Goal: Check status: Check status

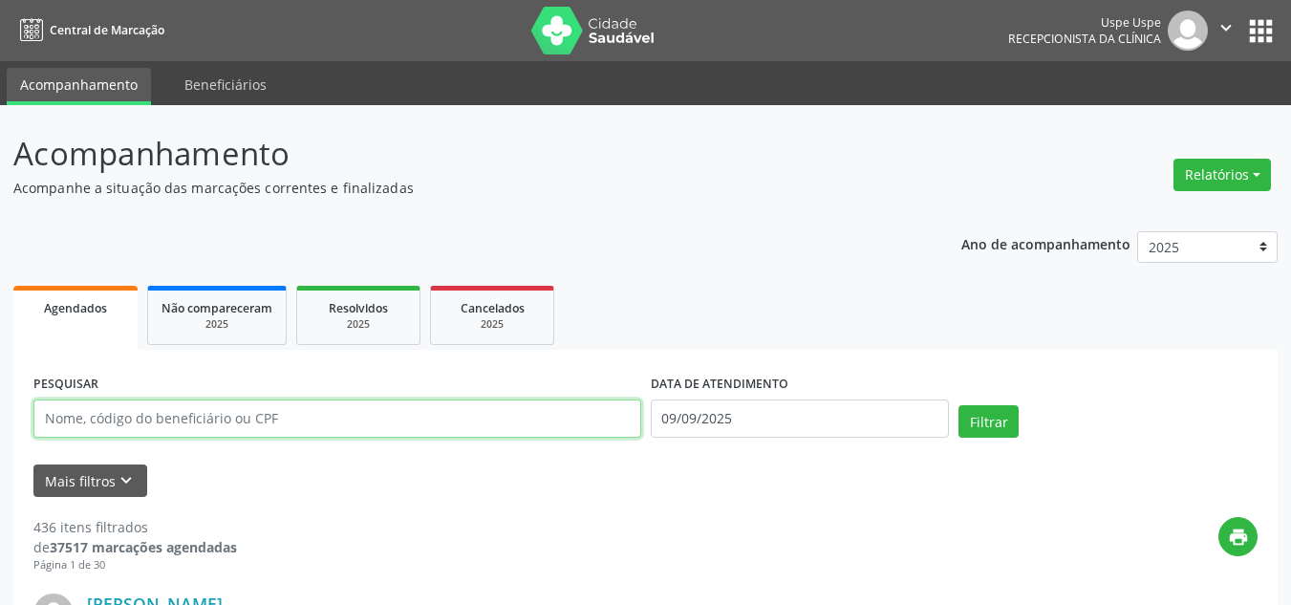
click at [142, 419] on input "text" at bounding box center [337, 418] width 608 height 38
click at [958, 405] on button "Filtrar" at bounding box center [988, 421] width 60 height 32
click at [300, 414] on input "text" at bounding box center [337, 418] width 608 height 38
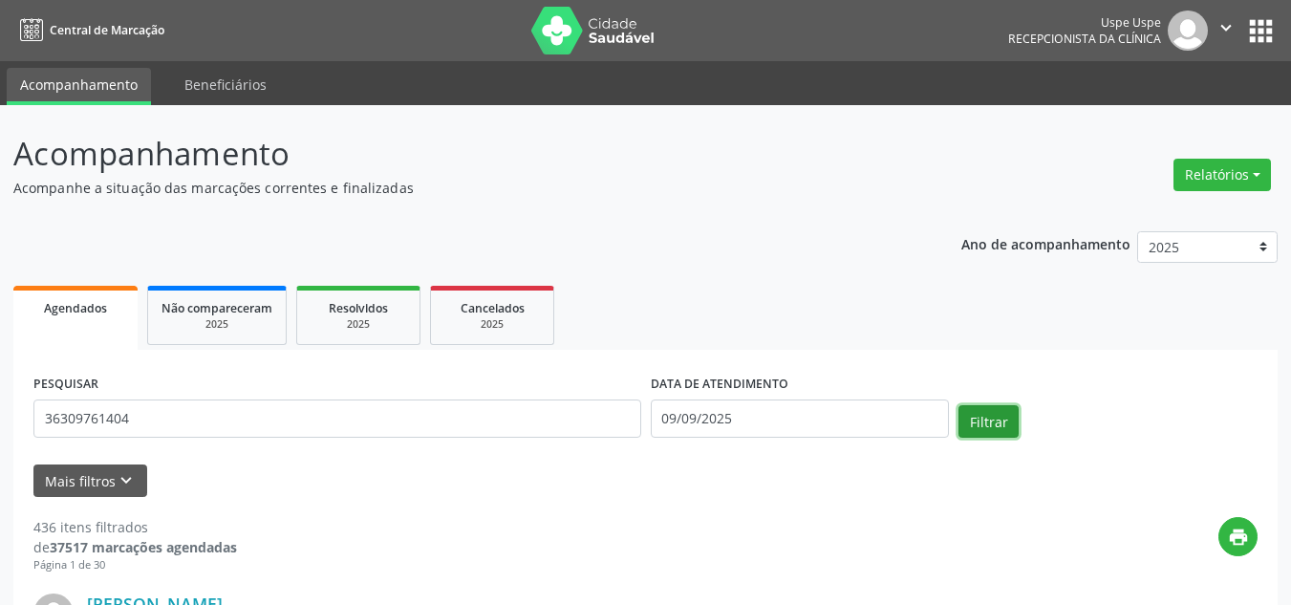
click at [997, 432] on button "Filtrar" at bounding box center [988, 421] width 60 height 32
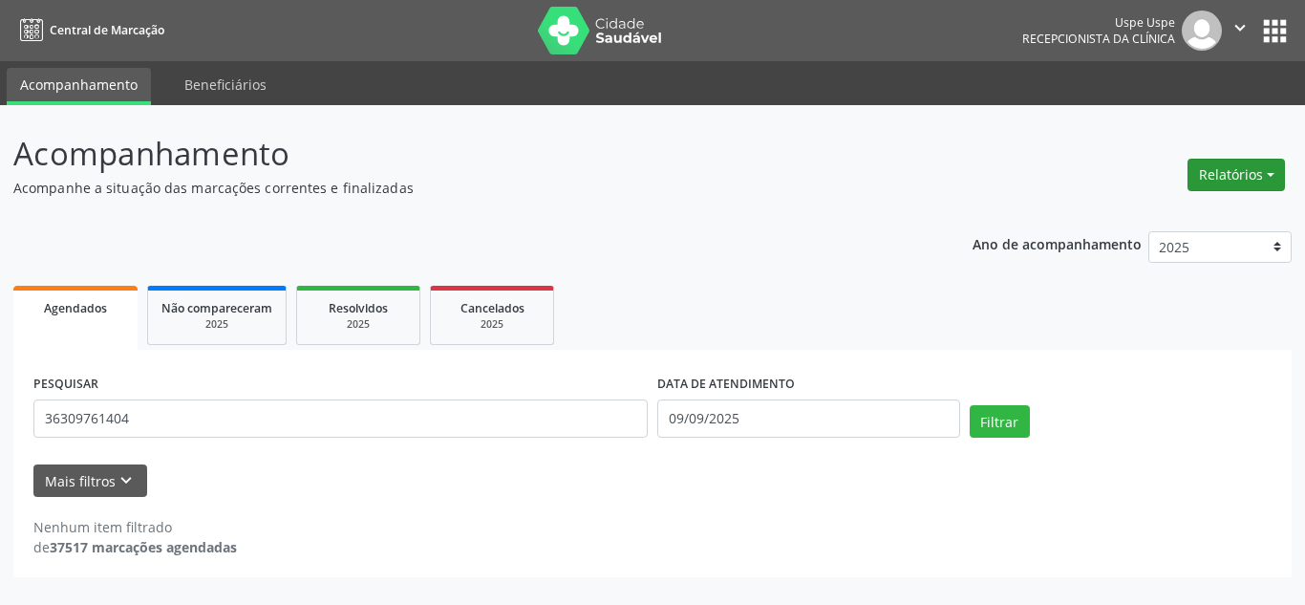
click at [1259, 182] on button "Relatórios" at bounding box center [1235, 175] width 97 height 32
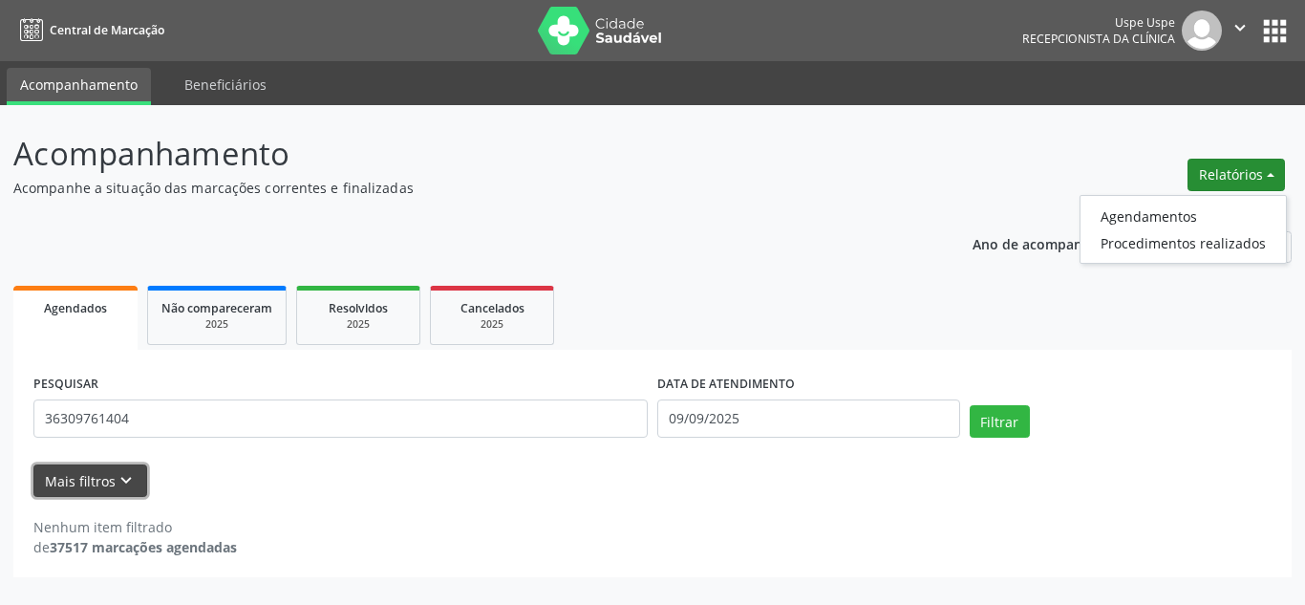
click at [76, 489] on button "Mais filtros keyboard_arrow_down" at bounding box center [90, 480] width 114 height 33
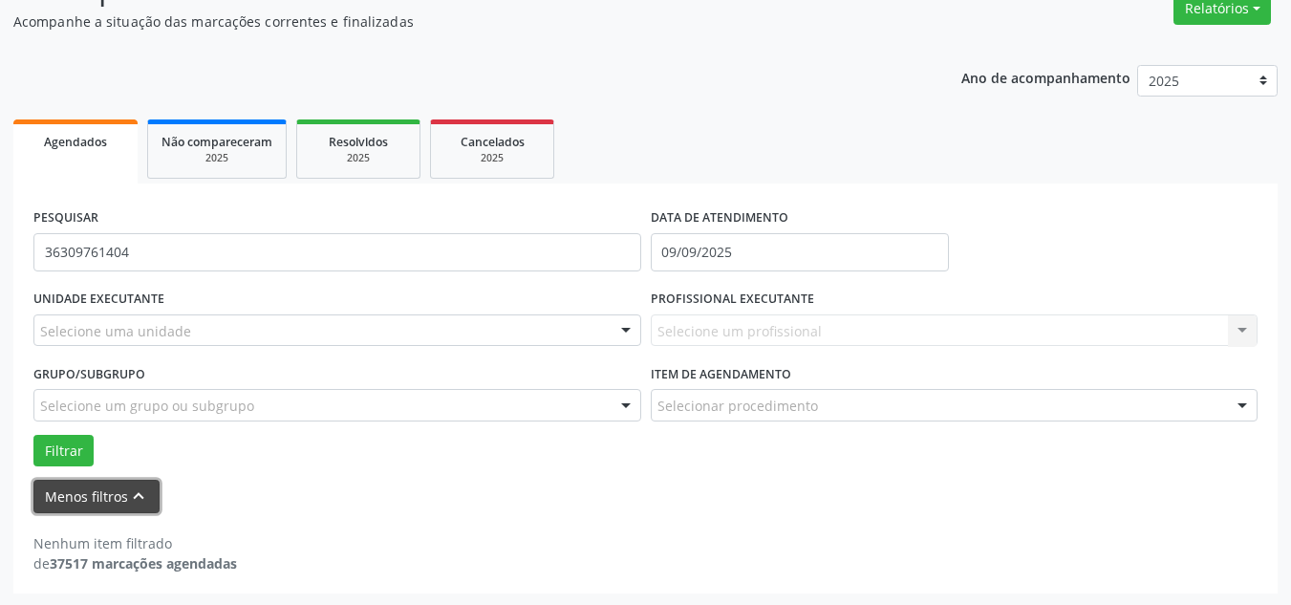
scroll to position [168, 0]
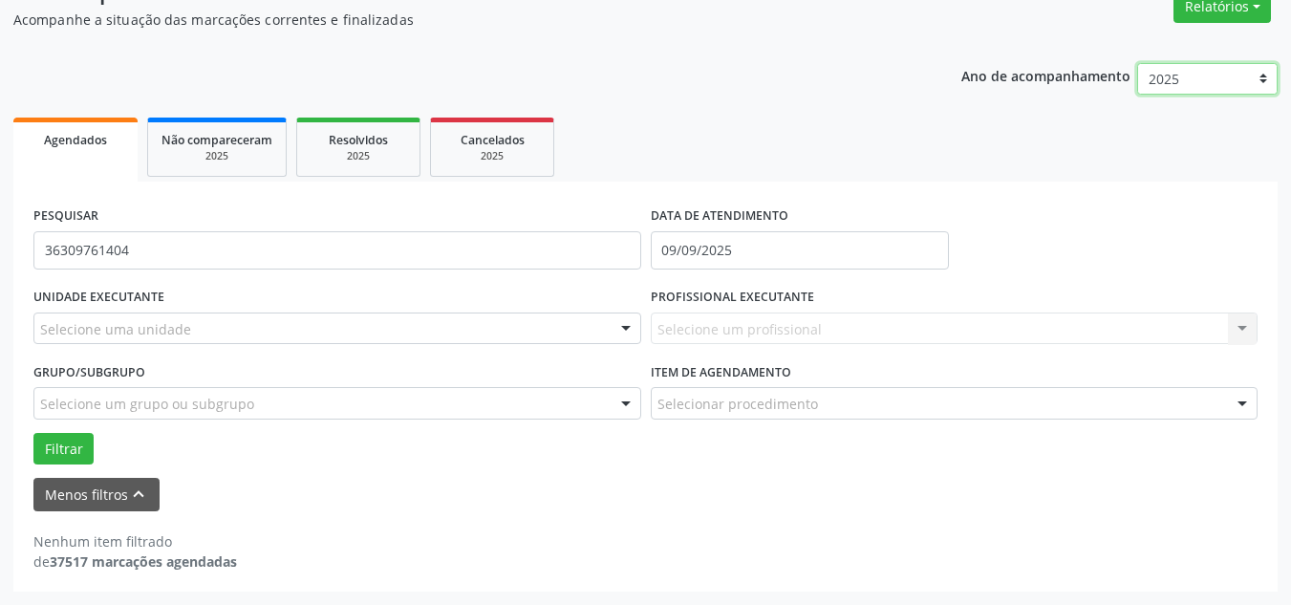
click at [1243, 75] on select "2025 2024 2023 2022 2021" at bounding box center [1207, 79] width 140 height 32
click at [994, 132] on ul "Agendados Não compareceram 2025 Resolvidos 2025 Cancelados 2025" at bounding box center [645, 147] width 1264 height 69
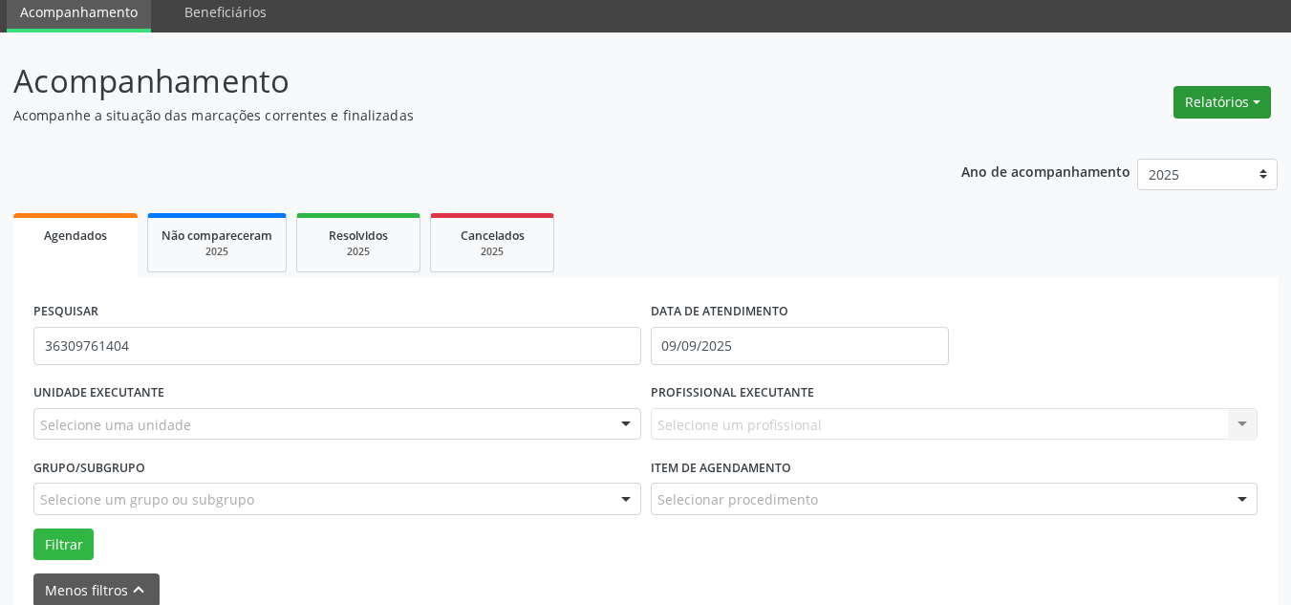
click at [1202, 93] on button "Relatórios" at bounding box center [1221, 102] width 97 height 32
click at [1105, 147] on link "Agendamentos" at bounding box center [1168, 143] width 205 height 27
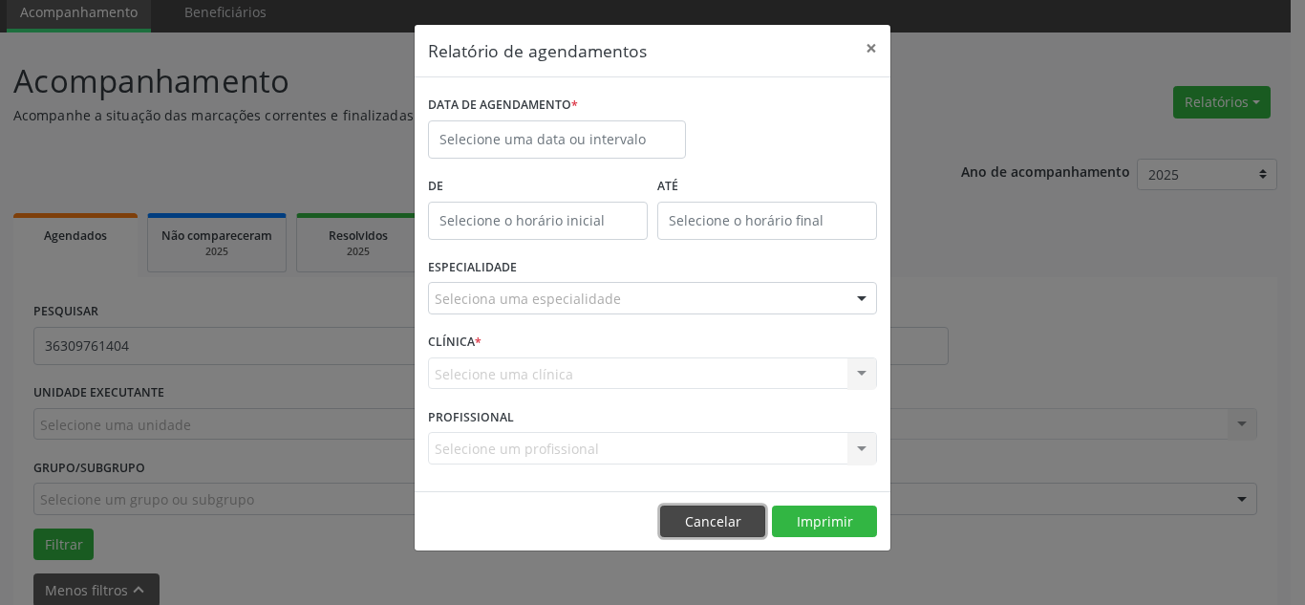
click at [714, 513] on button "Cancelar" at bounding box center [712, 521] width 105 height 32
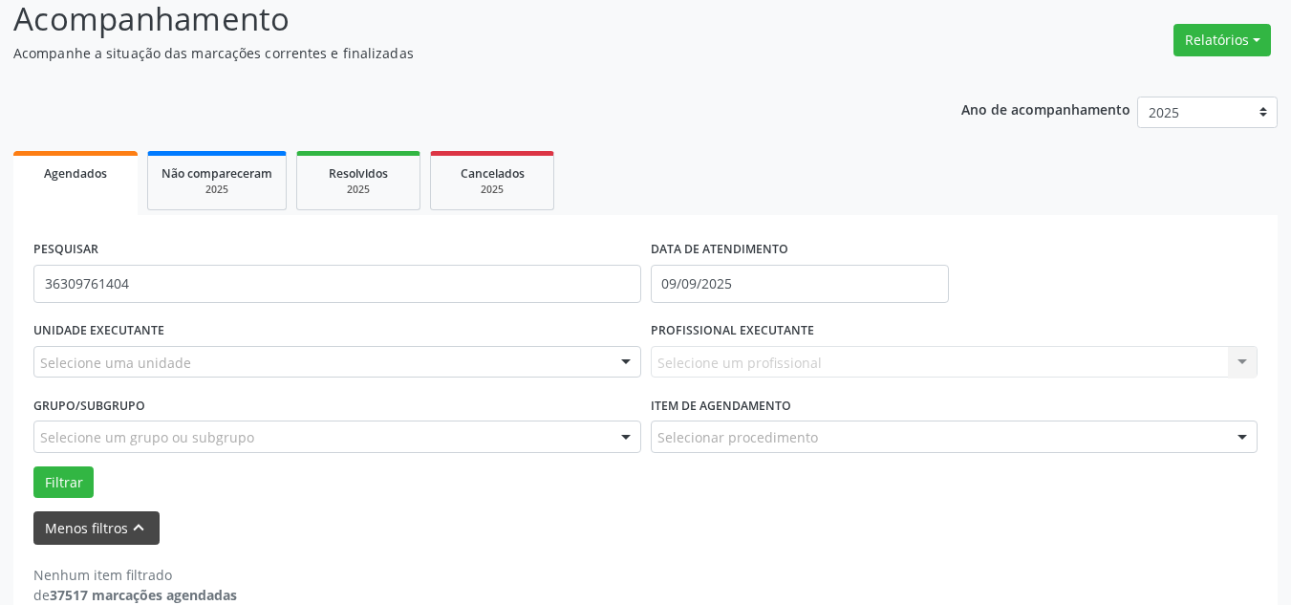
scroll to position [168, 0]
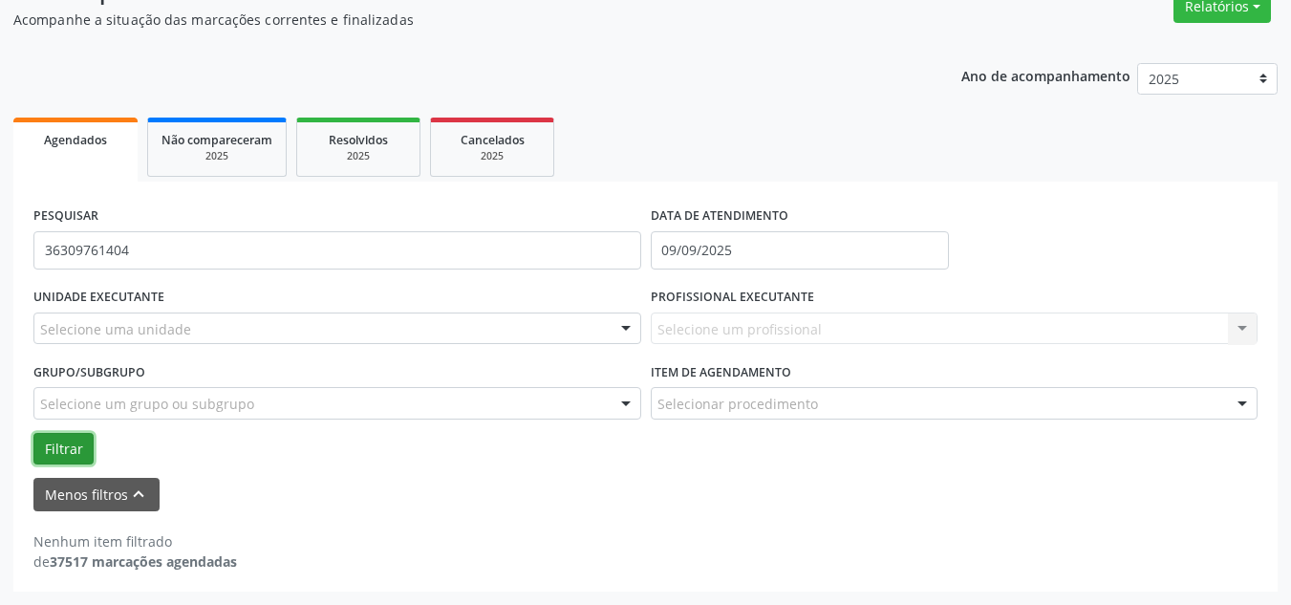
click at [74, 448] on button "Filtrar" at bounding box center [63, 449] width 60 height 32
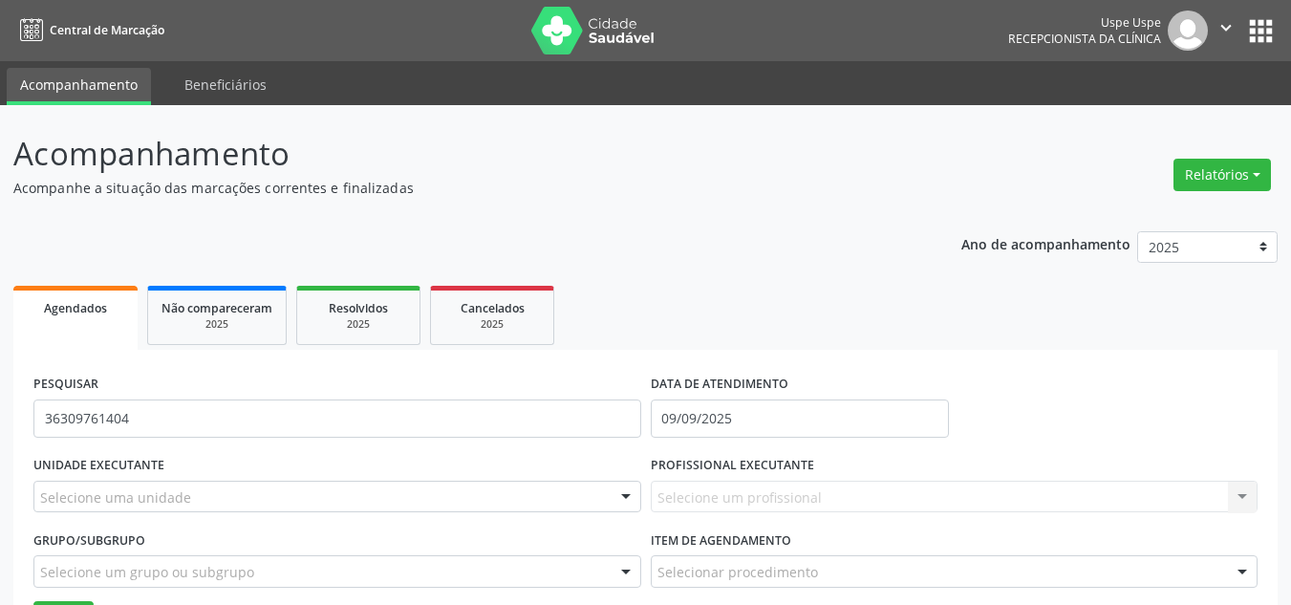
click at [101, 317] on link "Agendados" at bounding box center [75, 318] width 124 height 64
click at [95, 308] on span "Agendados" at bounding box center [75, 308] width 63 height 16
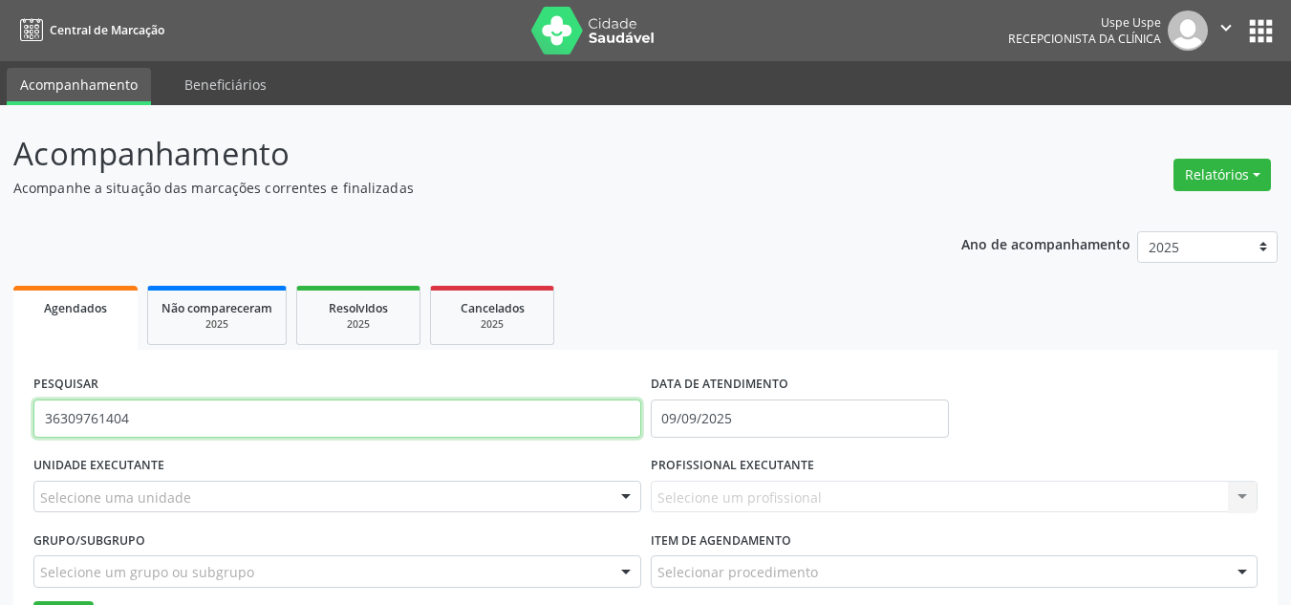
click at [141, 420] on input "36309761404" at bounding box center [337, 418] width 608 height 38
type input "3"
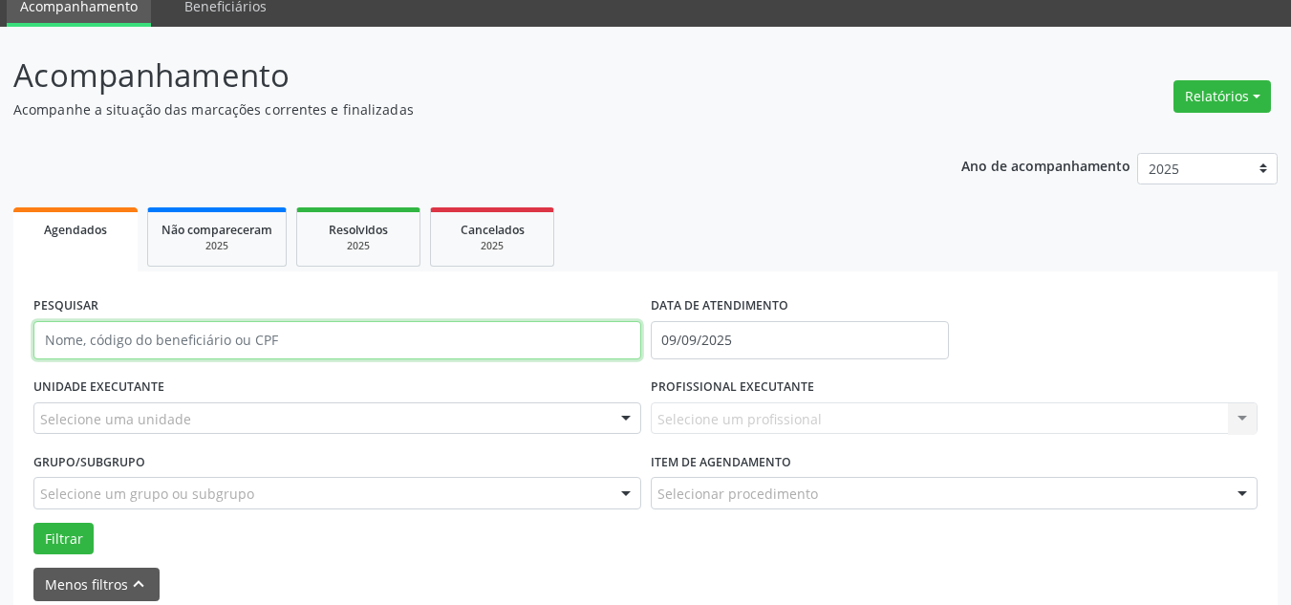
scroll to position [168, 0]
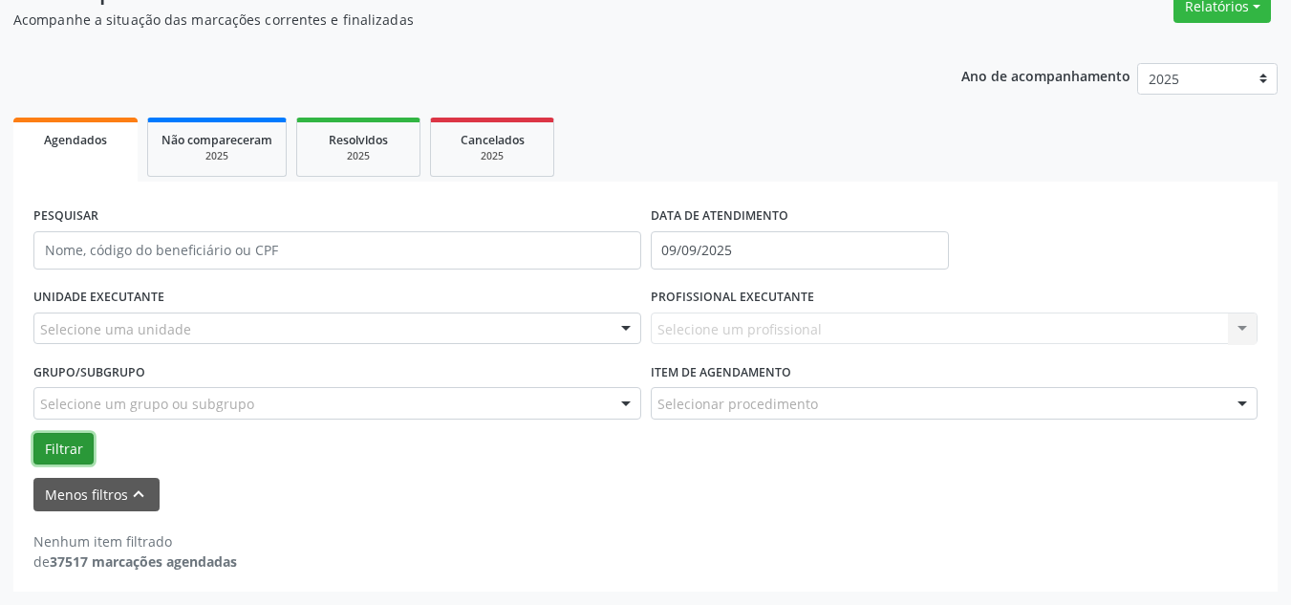
click at [78, 440] on button "Filtrar" at bounding box center [63, 449] width 60 height 32
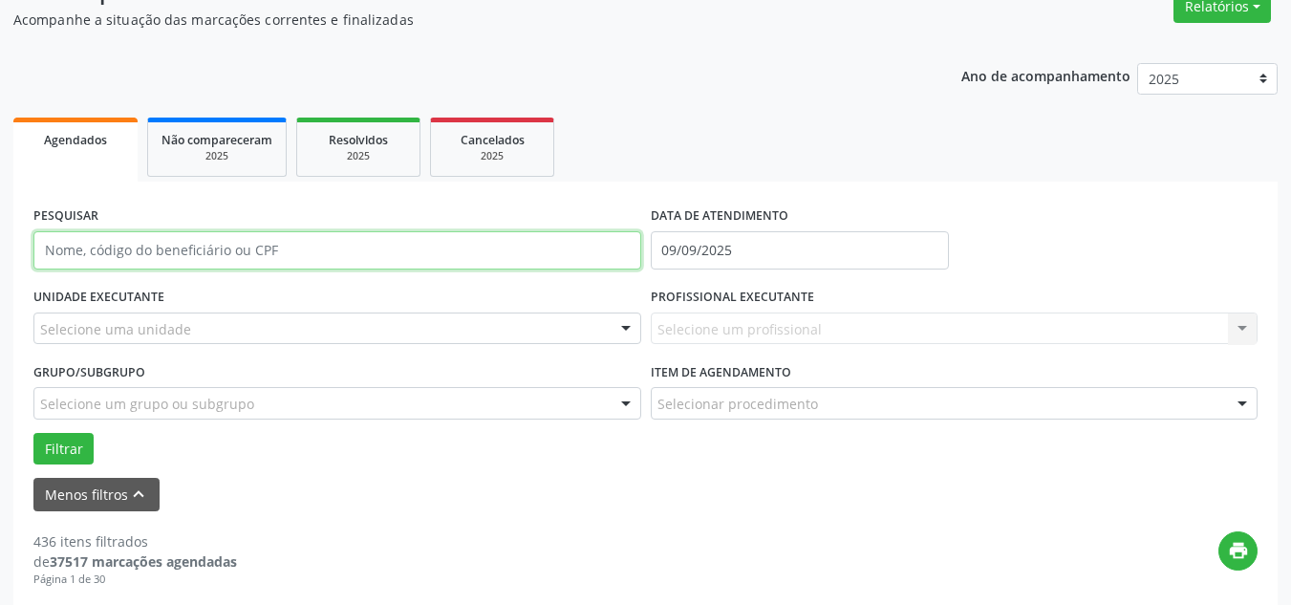
click at [256, 242] on input "text" at bounding box center [337, 250] width 608 height 38
type input "36309761404"
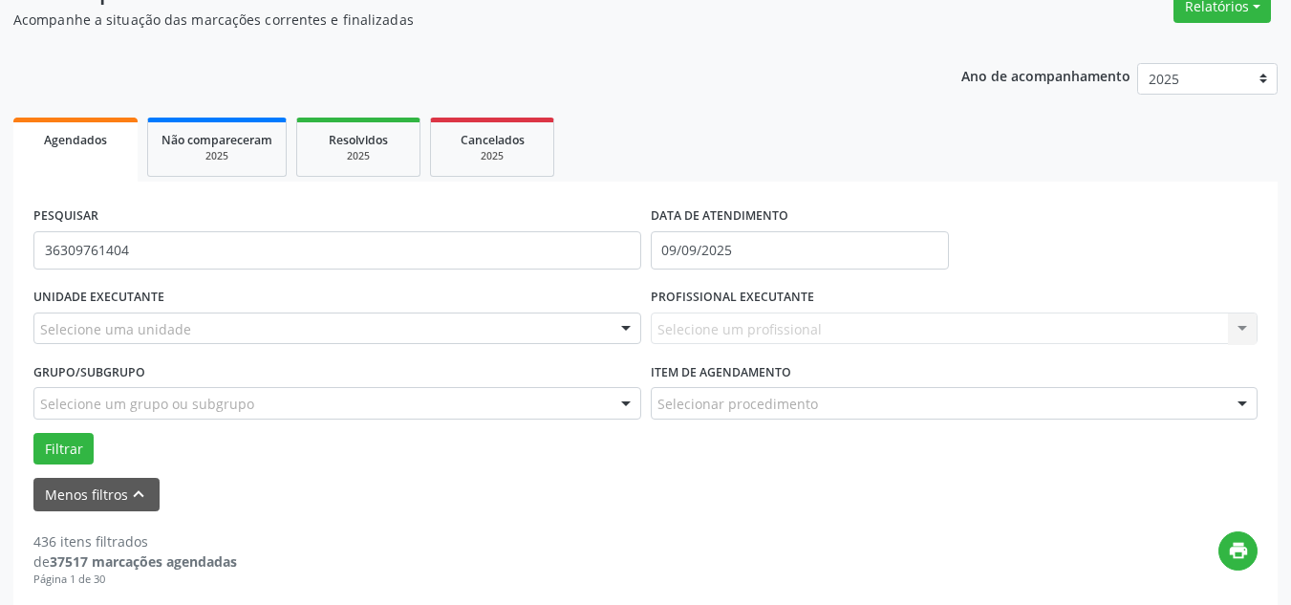
click at [80, 135] on span "Agendados" at bounding box center [75, 140] width 63 height 16
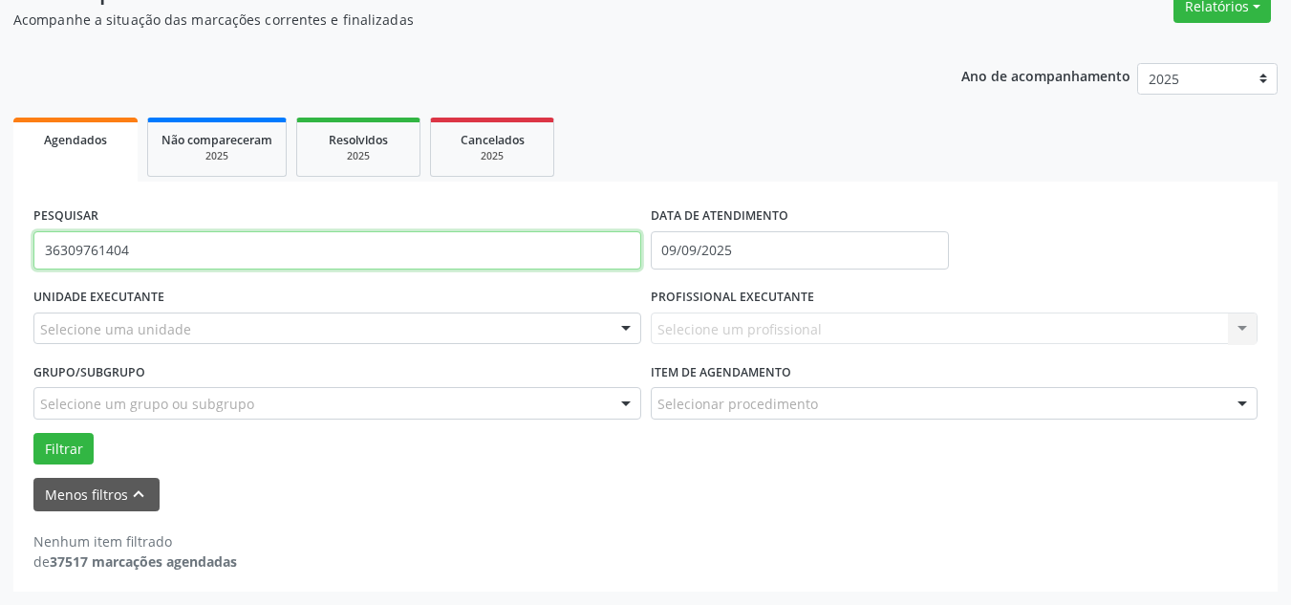
click at [153, 250] on input "36309761404" at bounding box center [337, 250] width 608 height 38
